Goal: Information Seeking & Learning: Check status

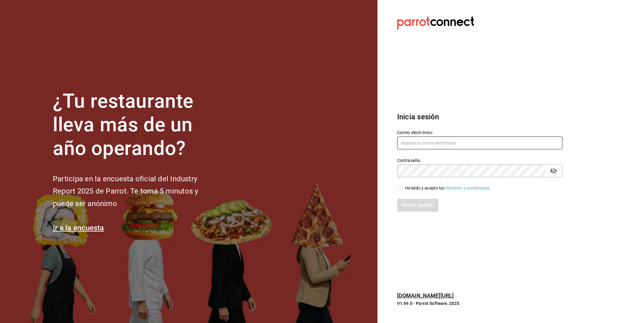
type input "[EMAIL_ADDRESS][DOMAIN_NAME]"
click at [401, 188] on input "He leído y acepto los Términos y condiciones." at bounding box center [400, 188] width 6 height 6
checkbox input "true"
click at [422, 211] on button "Iniciar sesión" at bounding box center [418, 205] width 42 height 13
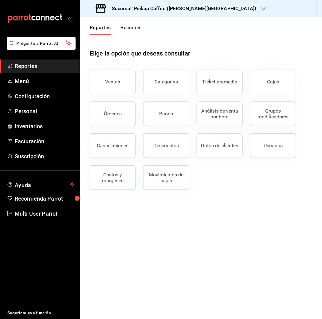
click at [261, 8] on icon "button" at bounding box center [263, 8] width 5 height 5
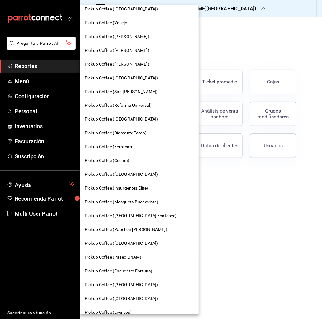
scroll to position [220, 0]
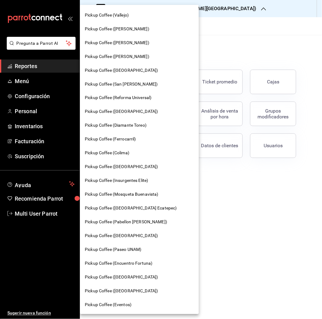
click at [121, 275] on span "Pickup Coffee ([GEOGRAPHIC_DATA])" at bounding box center [121, 277] width 73 height 6
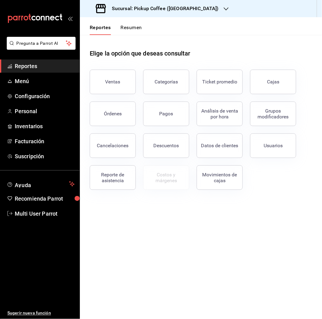
click at [129, 25] on button "Resumen" at bounding box center [131, 30] width 21 height 10
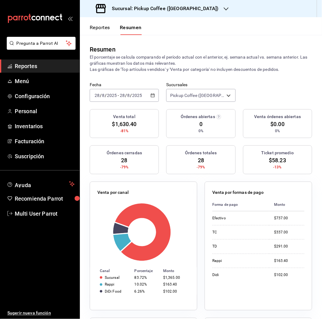
click at [133, 94] on input "2025" at bounding box center [137, 95] width 10 height 5
click at [152, 93] on div "[DATE] [DATE] - [DATE] [DATE]" at bounding box center [124, 95] width 69 height 13
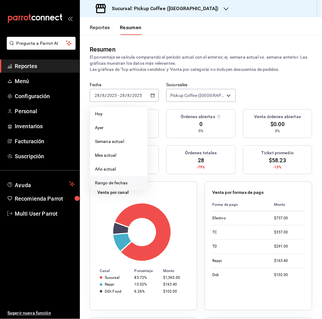
click at [124, 180] on span "Rango de fechas" at bounding box center [119, 183] width 48 height 6
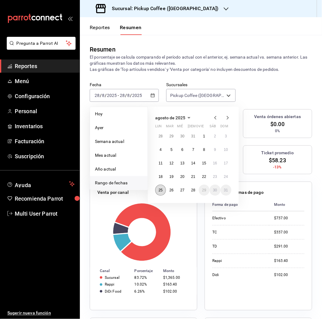
click at [164, 187] on button "25" at bounding box center [160, 190] width 11 height 11
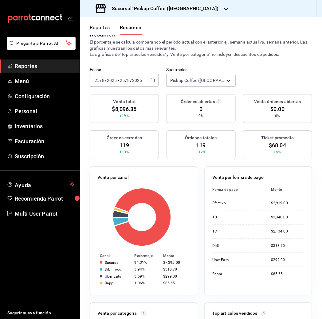
scroll to position [16, 0]
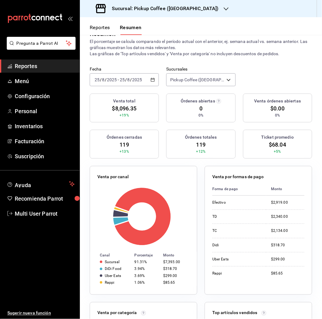
click at [200, 8] on div "Sucursal: Pickup Coffee ([GEOGRAPHIC_DATA])" at bounding box center [158, 8] width 146 height 17
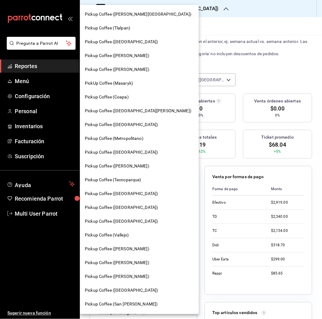
click at [138, 12] on span "Pickup Coffee ([PERSON_NAME][GEOGRAPHIC_DATA])" at bounding box center [138, 14] width 106 height 6
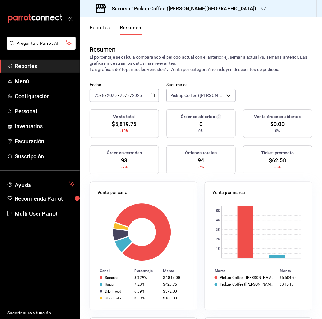
click at [150, 97] on icon "button" at bounding box center [152, 95] width 4 height 4
click at [107, 181] on span "Rango de fechas" at bounding box center [119, 183] width 48 height 6
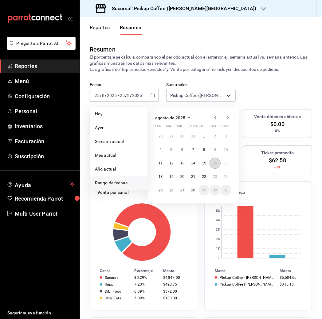
click at [214, 162] on abbr "16" at bounding box center [215, 163] width 4 height 4
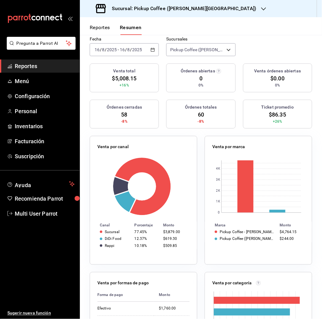
scroll to position [0, 0]
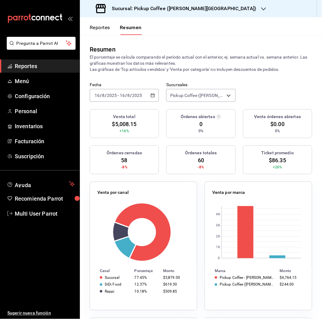
click at [96, 25] on button "Reportes" at bounding box center [100, 30] width 20 height 10
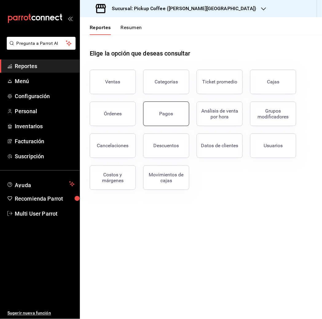
click at [166, 115] on div "Pagos" at bounding box center [166, 114] width 14 height 6
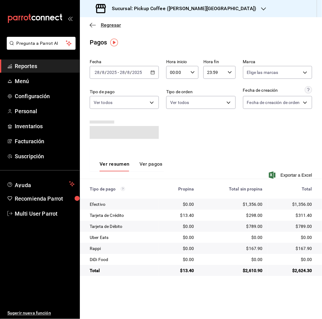
click at [104, 22] on span "Regresar" at bounding box center [111, 25] width 20 height 6
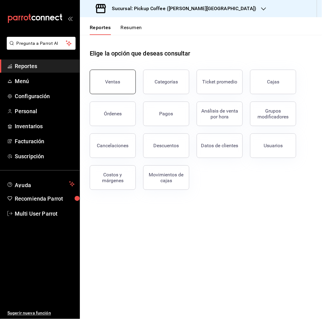
click at [122, 83] on button "Ventas" at bounding box center [113, 82] width 46 height 25
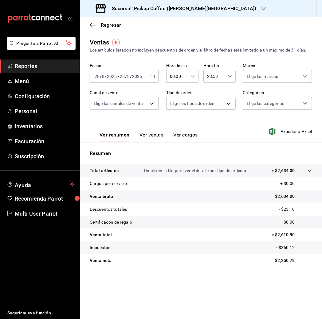
click at [136, 74] on input "2025" at bounding box center [137, 76] width 10 height 5
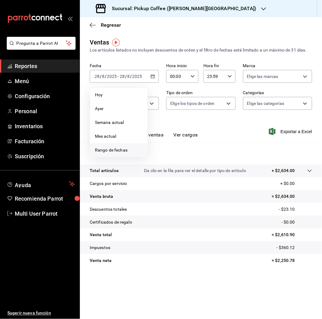
click at [110, 149] on span "Rango de fechas" at bounding box center [119, 150] width 48 height 6
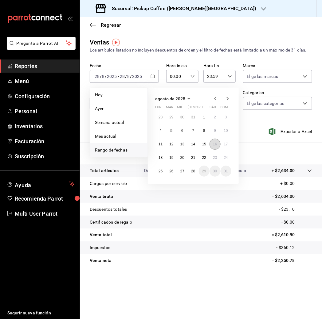
click at [217, 146] on button "16" at bounding box center [214, 144] width 11 height 11
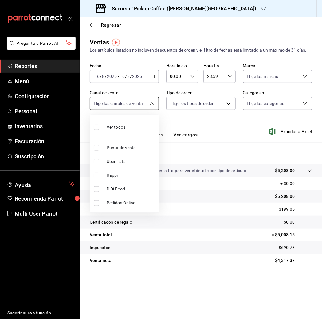
click at [151, 106] on body "Pregunta a Parrot AI Reportes Menú Configuración Personal Inventarios Facturaci…" at bounding box center [161, 159] width 322 height 319
click at [110, 149] on span "Punto de venta" at bounding box center [131, 148] width 50 height 6
type input "PARROT"
checkbox input "true"
click at [211, 123] on div at bounding box center [161, 159] width 322 height 319
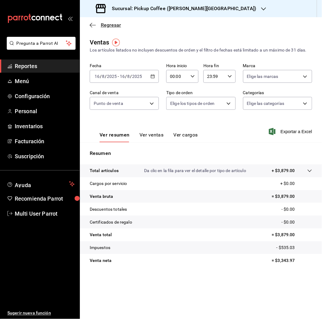
click at [114, 23] on span "Regresar" at bounding box center [111, 25] width 20 height 6
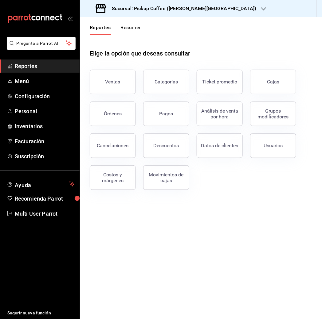
click at [133, 26] on button "Resumen" at bounding box center [131, 30] width 21 height 10
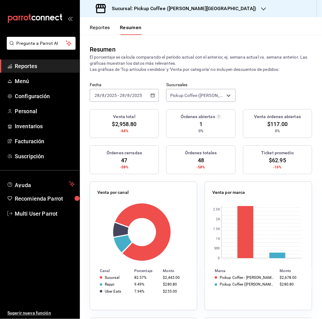
click at [115, 96] on input "2025" at bounding box center [111, 95] width 10 height 5
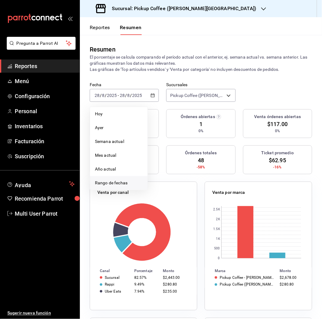
click at [114, 181] on span "Rango de fechas" at bounding box center [119, 183] width 48 height 6
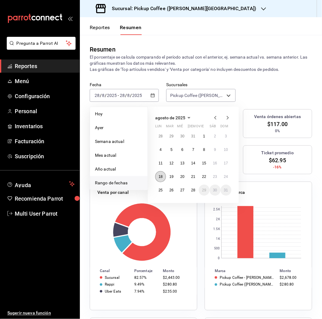
click at [158, 175] on abbr "18" at bounding box center [160, 177] width 4 height 4
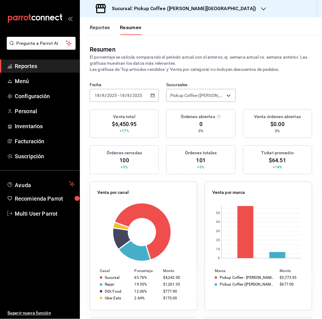
click at [113, 97] on input "2025" at bounding box center [111, 95] width 10 height 5
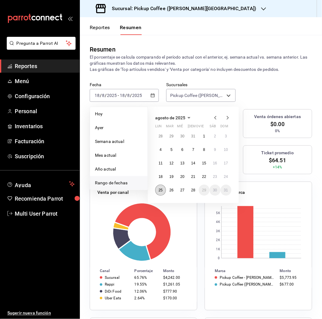
click at [159, 187] on button "25" at bounding box center [160, 190] width 11 height 11
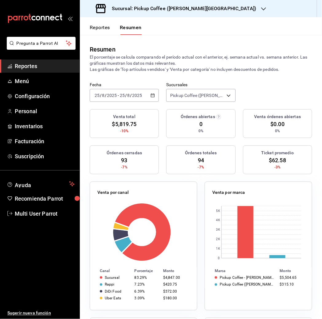
click at [119, 94] on div "[DATE] [DATE]" at bounding box center [131, 95] width 24 height 5
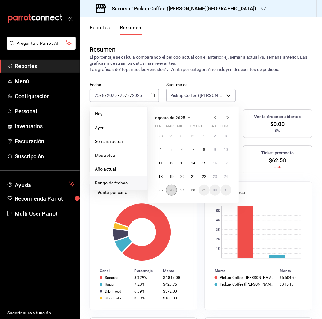
click at [169, 187] on button "26" at bounding box center [171, 190] width 11 height 11
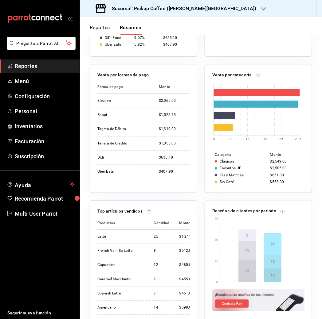
scroll to position [254, 0]
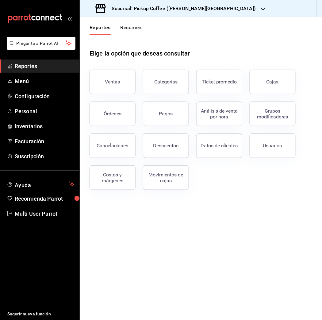
drag, startPoint x: 279, startPoint y: 0, endPoint x: 276, endPoint y: -11, distance: 12.0
click at [276, 0] on html "Pregunta a Parrot AI Reportes Menú Configuración Personal Inventarios Facturaci…" at bounding box center [161, 160] width 322 height 320
click at [168, 5] on h3 "Sucursal: Pickup Coffee ([PERSON_NAME][GEOGRAPHIC_DATA])" at bounding box center [181, 8] width 149 height 7
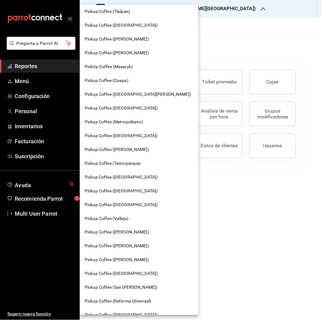
scroll to position [18, 0]
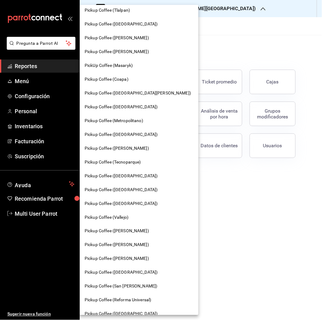
click at [131, 51] on span "Pickup Coffee ([PERSON_NAME])" at bounding box center [117, 51] width 64 height 6
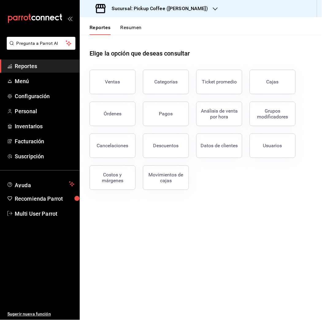
click at [127, 29] on button "Resumen" at bounding box center [131, 30] width 21 height 10
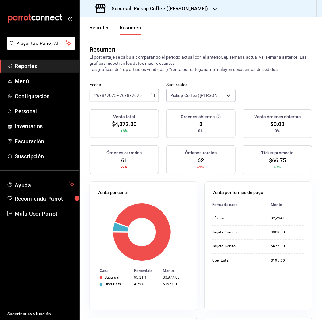
click at [130, 96] on span "/" at bounding box center [131, 95] width 2 height 5
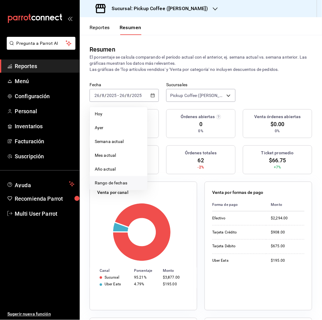
click at [109, 180] on span "Rango de fechas" at bounding box center [119, 183] width 48 height 6
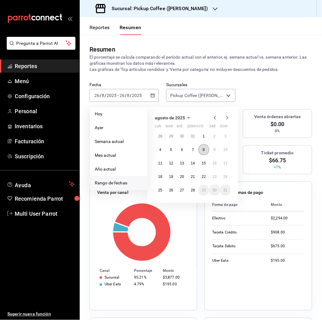
click at [203, 148] on abbr "8" at bounding box center [204, 150] width 2 height 4
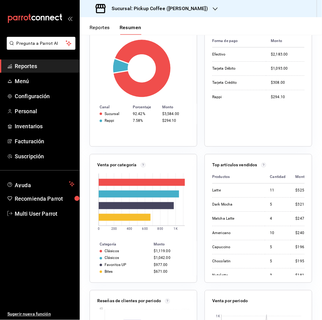
scroll to position [153, 0]
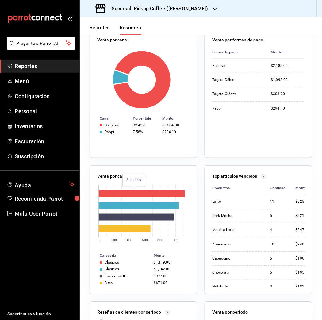
click at [134, 193] on rect at bounding box center [142, 193] width 86 height 7
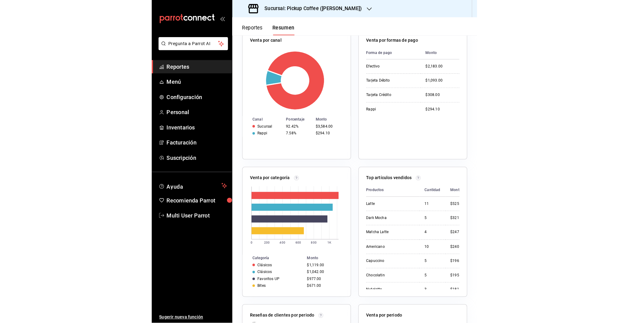
scroll to position [0, 0]
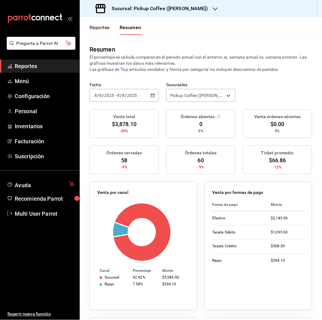
click at [113, 68] on p "El porcentaje se calcula comparando el período actual con el anterior, ej. sema…" at bounding box center [201, 63] width 223 height 18
click at [139, 67] on p "El porcentaje se calcula comparando el período actual con el anterior, ej. sema…" at bounding box center [201, 63] width 223 height 18
click at [128, 66] on p "El porcentaje se calcula comparando el período actual con el anterior, ej. sema…" at bounding box center [201, 63] width 223 height 18
click at [153, 68] on p "El porcentaje se calcula comparando el período actual con el anterior, ej. sema…" at bounding box center [201, 63] width 223 height 18
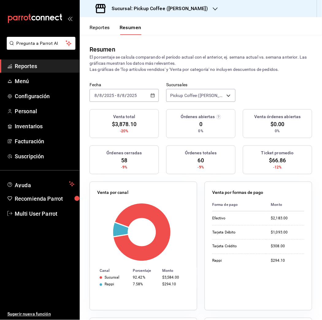
click at [149, 68] on p "El porcentaje se calcula comparando el período actual con el anterior, ej. sema…" at bounding box center [201, 63] width 223 height 18
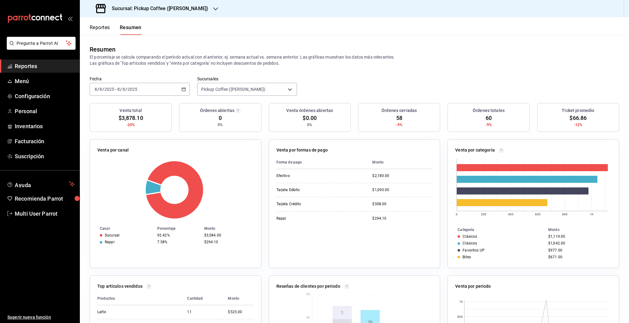
click at [178, 89] on div "2025-08-08 8 / 8 / 2025 - 2025-08-08 8 / 8 / 2025" at bounding box center [140, 89] width 100 height 13
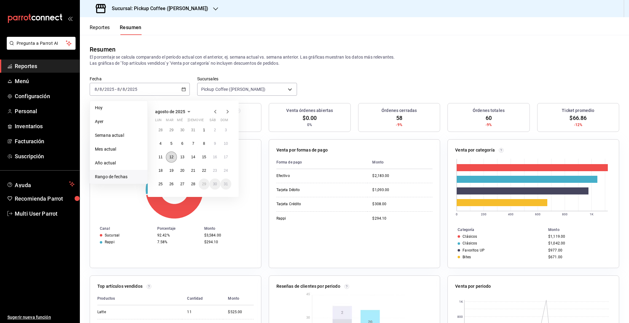
click at [172, 162] on button "12" at bounding box center [171, 157] width 11 height 11
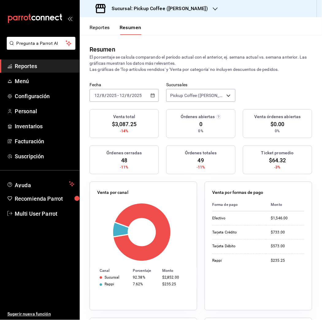
click at [143, 92] on div "2025-08-12 12 / 8 / 2025 - 2025-08-12 12 / 8 / 2025" at bounding box center [124, 95] width 69 height 13
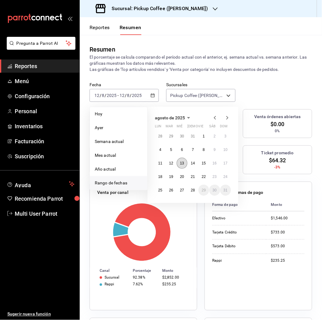
click at [183, 163] on abbr "13" at bounding box center [182, 163] width 4 height 4
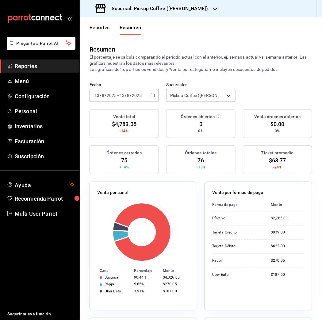
click at [120, 93] on input "13" at bounding box center [122, 95] width 6 height 5
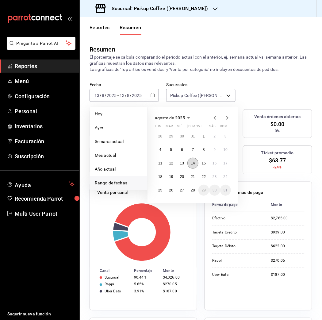
click at [195, 162] on abbr "14" at bounding box center [193, 163] width 4 height 4
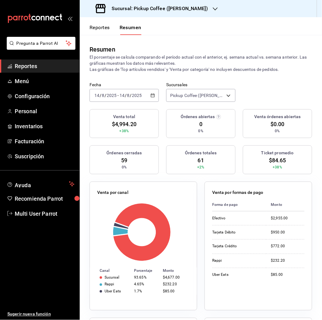
click at [139, 80] on div "Resumen El porcentaje se calcula comparando el período actual con el anterior, …" at bounding box center [201, 58] width 242 height 47
click at [148, 82] on div "Resumen El porcentaje se calcula comparando el período actual con el anterior, …" at bounding box center [201, 58] width 242 height 47
click at [153, 95] on icon "button" at bounding box center [153, 95] width 4 height 4
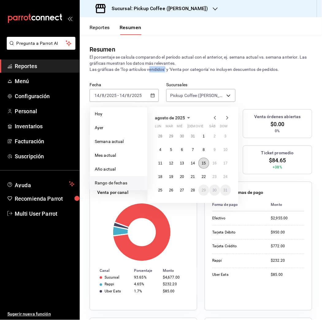
click at [199, 164] on button "15" at bounding box center [204, 163] width 11 height 11
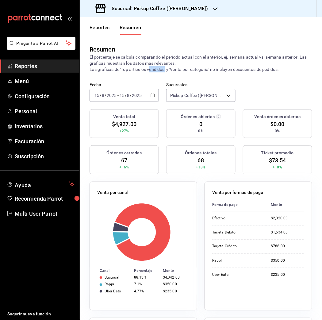
click at [153, 96] on icon "button" at bounding box center [153, 95] width 4 height 4
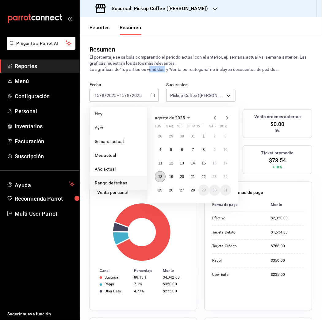
click at [163, 174] on button "18" at bounding box center [160, 176] width 11 height 11
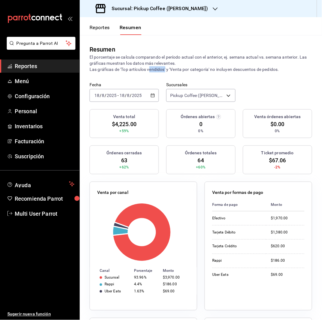
click at [151, 97] on icon "button" at bounding box center [153, 95] width 4 height 4
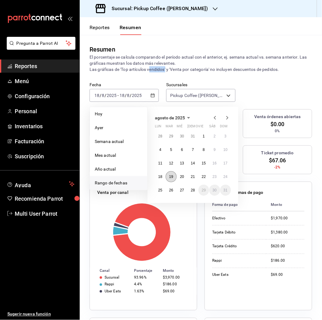
click at [171, 174] on button "19" at bounding box center [171, 176] width 11 height 11
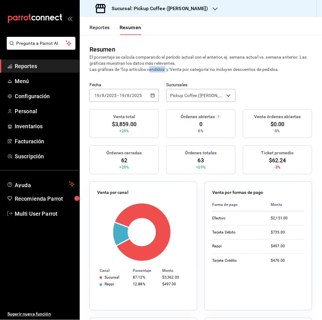
click at [151, 96] on icon "button" at bounding box center [153, 95] width 4 height 4
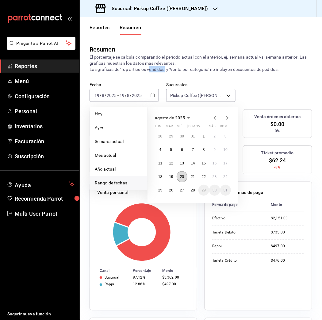
click at [180, 176] on abbr "20" at bounding box center [182, 177] width 4 height 4
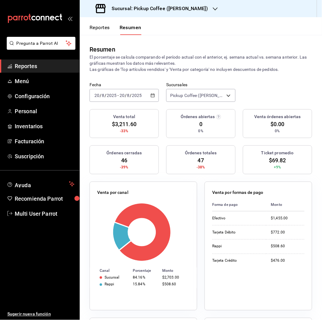
click at [148, 94] on div "2025-08-20 20 / 8 / 2025 - 2025-08-20 20 / 8 / 2025" at bounding box center [124, 95] width 69 height 13
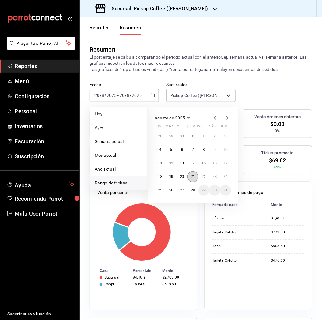
click at [196, 178] on button "21" at bounding box center [193, 176] width 11 height 11
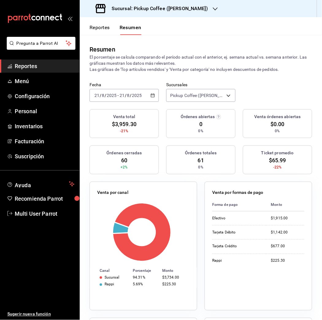
click at [140, 96] on input "2025" at bounding box center [137, 95] width 10 height 5
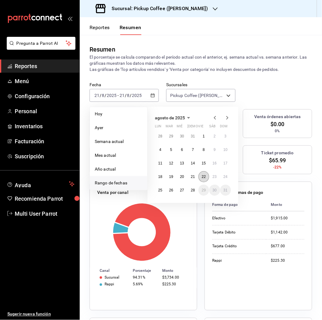
click at [200, 180] on button "22" at bounding box center [204, 176] width 11 height 11
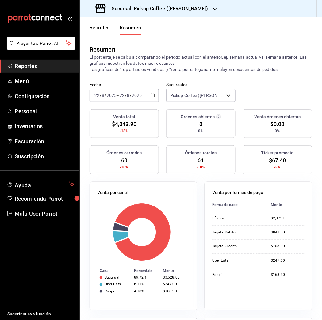
click at [144, 95] on div "2025-08-22 22 / 8 / 2025 - 2025-08-22 22 / 8 / 2025" at bounding box center [124, 95] width 69 height 13
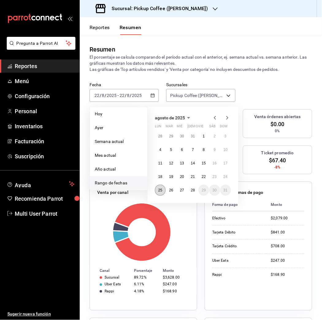
click at [164, 188] on button "25" at bounding box center [160, 190] width 11 height 11
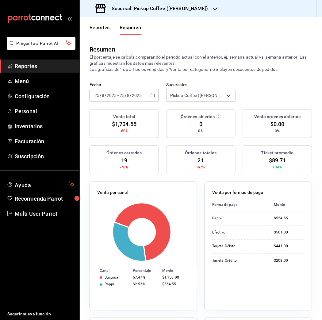
click at [149, 74] on div "Resumen El porcentaje se calcula comparando el período actual con el anterior, …" at bounding box center [201, 58] width 242 height 47
click at [150, 75] on div "Resumen El porcentaje se calcula comparando el período actual con el anterior, …" at bounding box center [201, 58] width 242 height 47
click at [153, 74] on div "Resumen El porcentaje se calcula comparando el período actual con el anterior, …" at bounding box center [201, 58] width 242 height 47
click at [151, 91] on div "2025-08-25 25 / 8 / 2025 - 2025-08-25 25 / 8 / 2025" at bounding box center [124, 95] width 69 height 13
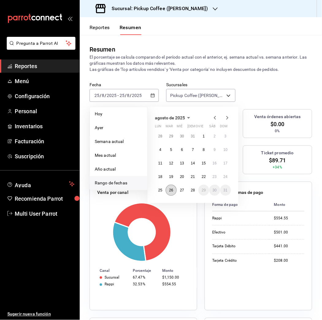
click at [173, 190] on abbr "26" at bounding box center [171, 190] width 4 height 4
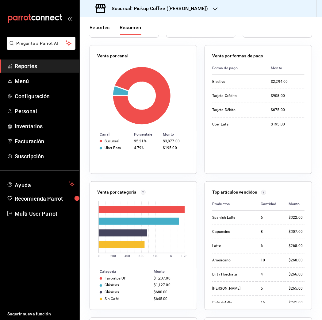
scroll to position [139, 0]
